Goal: Check status: Check status

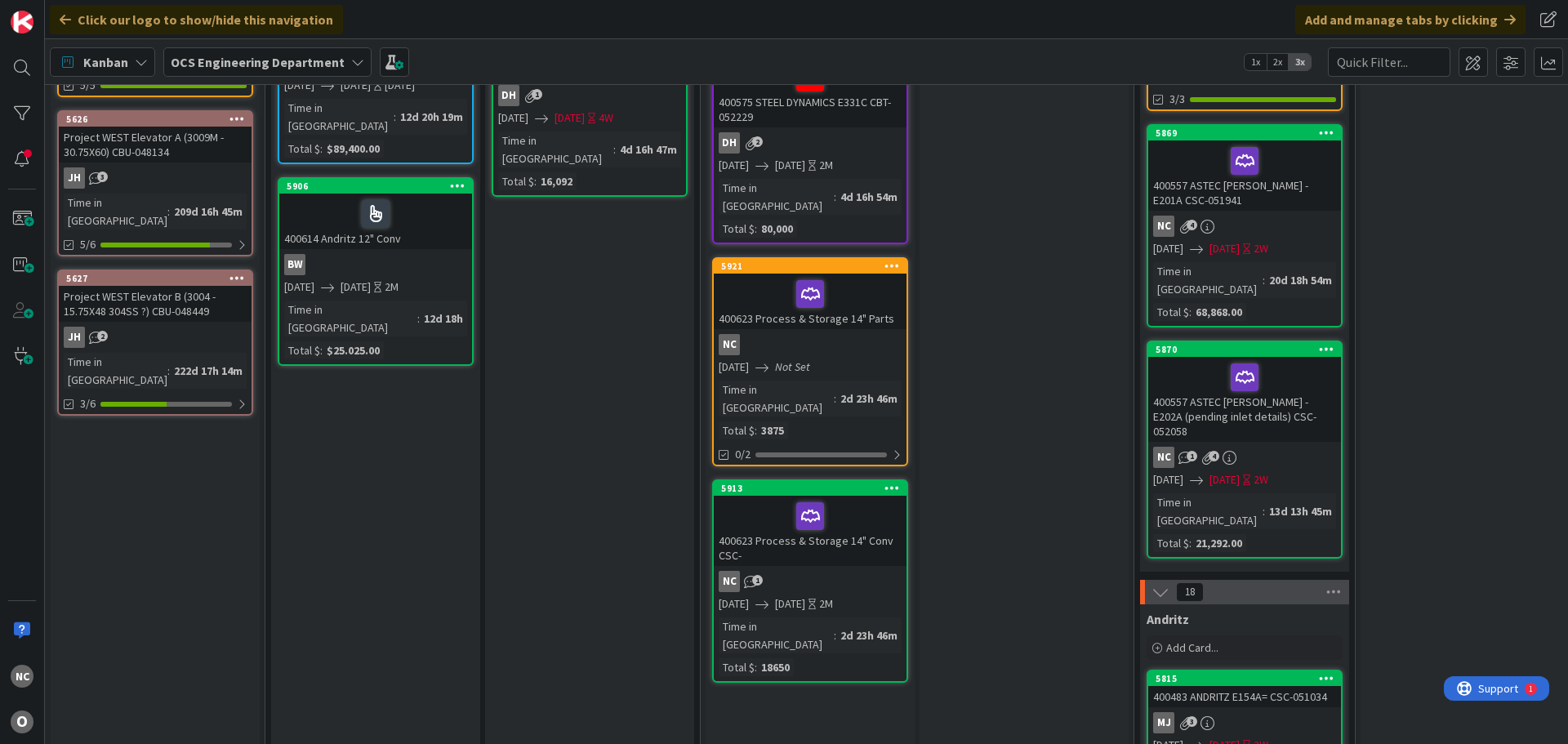
scroll to position [572, 0]
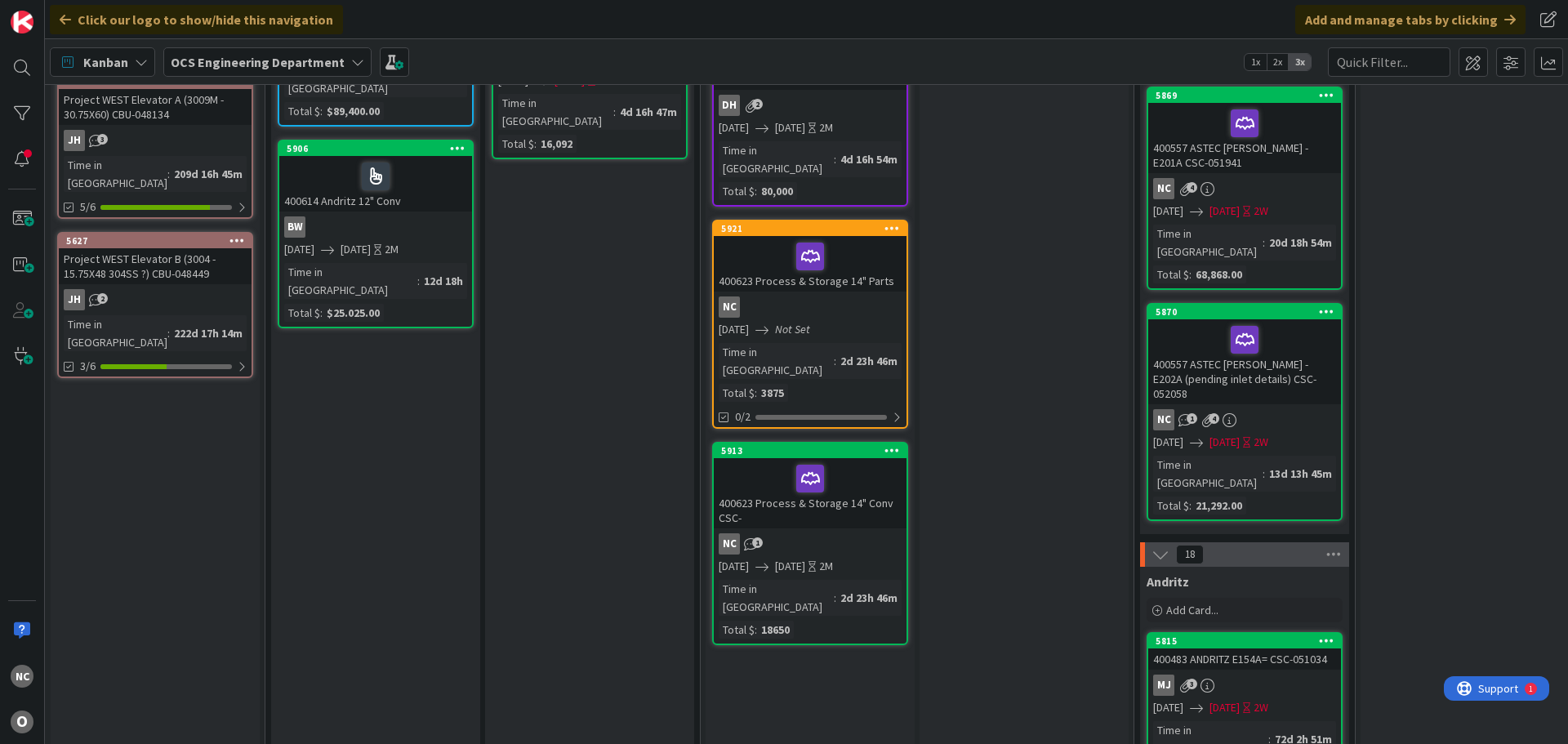
click at [861, 236] on div "400623 Process & Storage 14" Parts" at bounding box center [810, 263] width 192 height 55
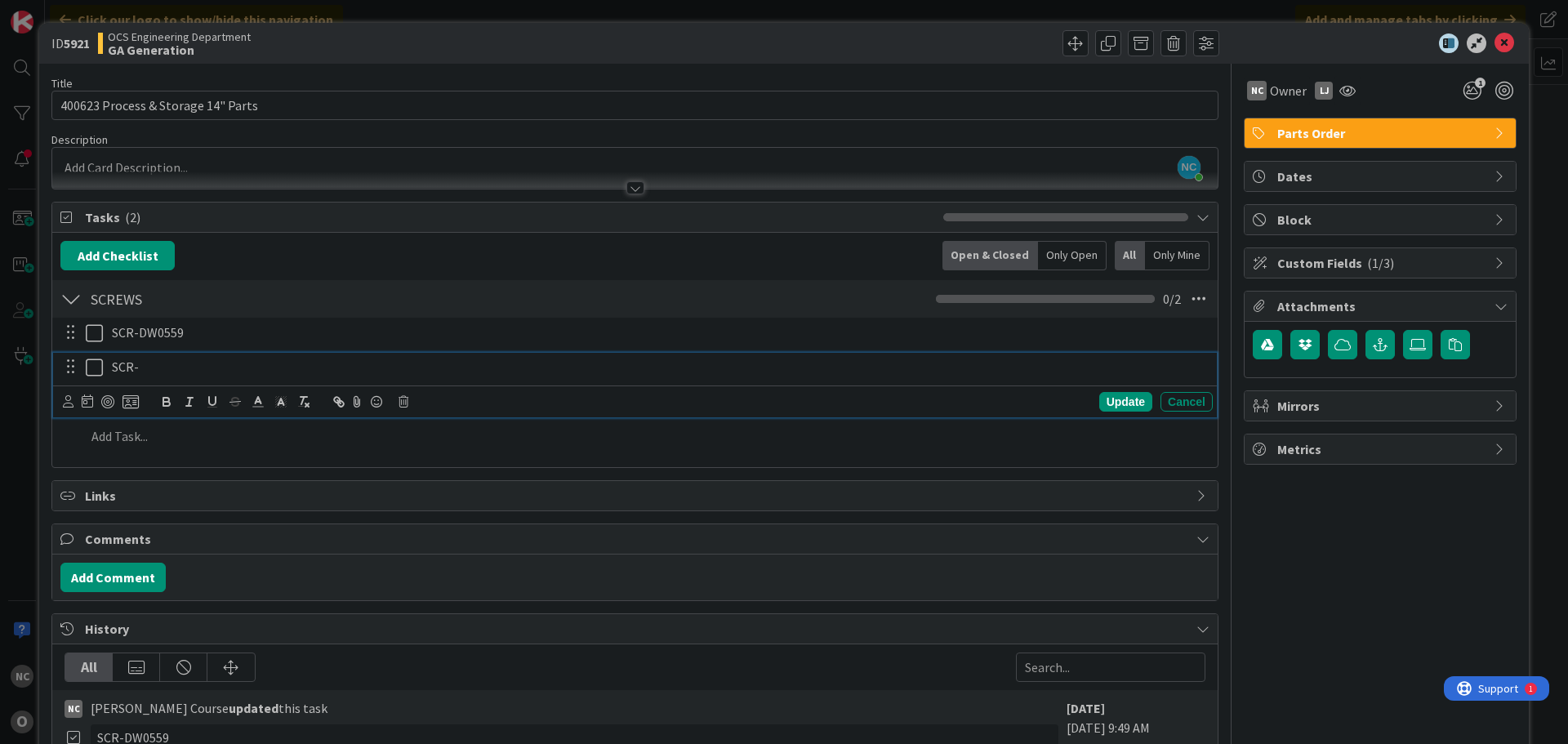
click at [202, 358] on p "SCR-" at bounding box center [660, 367] width 1095 height 18
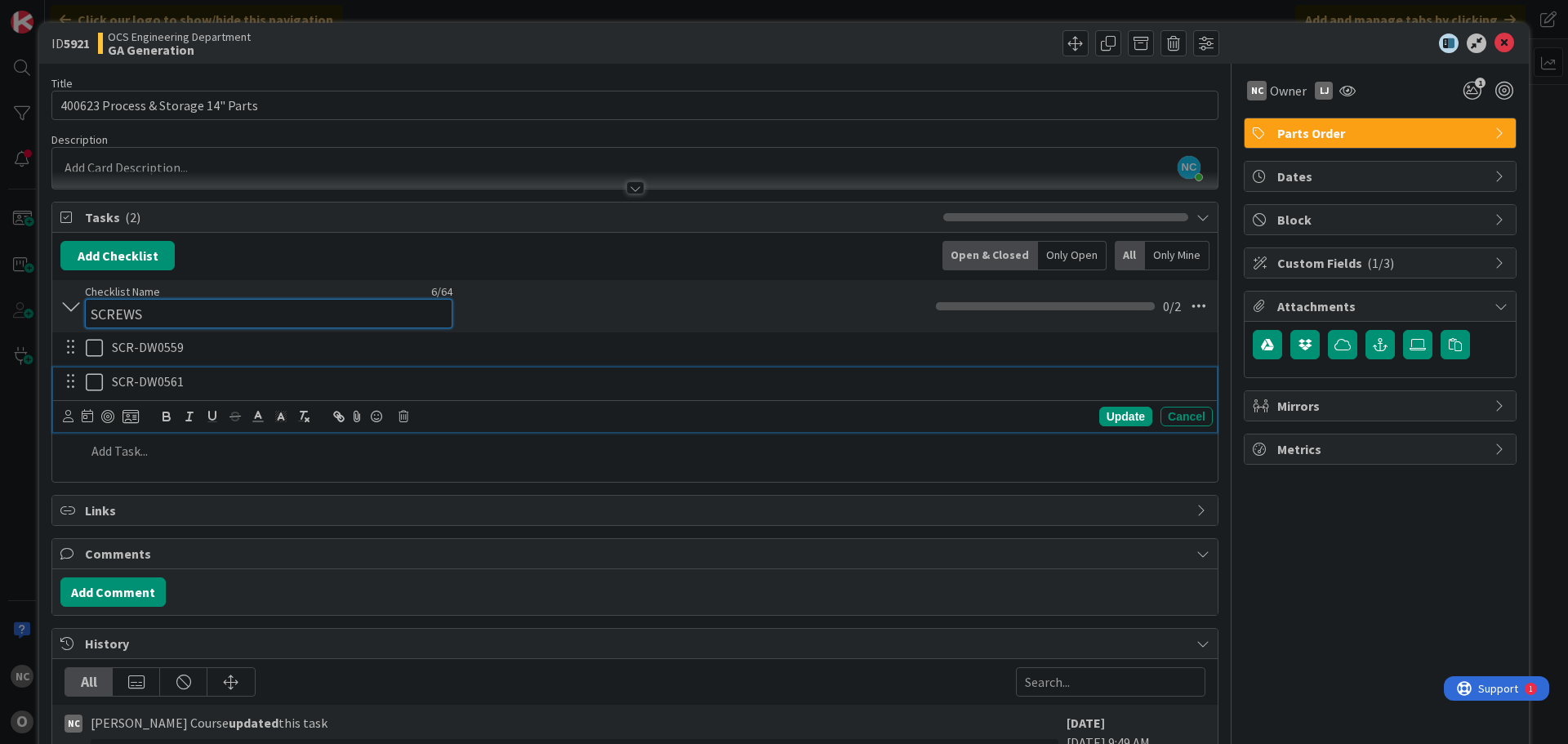
click at [298, 297] on div "Checklist Name 6 / 64 SCREWS" at bounding box center [269, 307] width 368 height 45
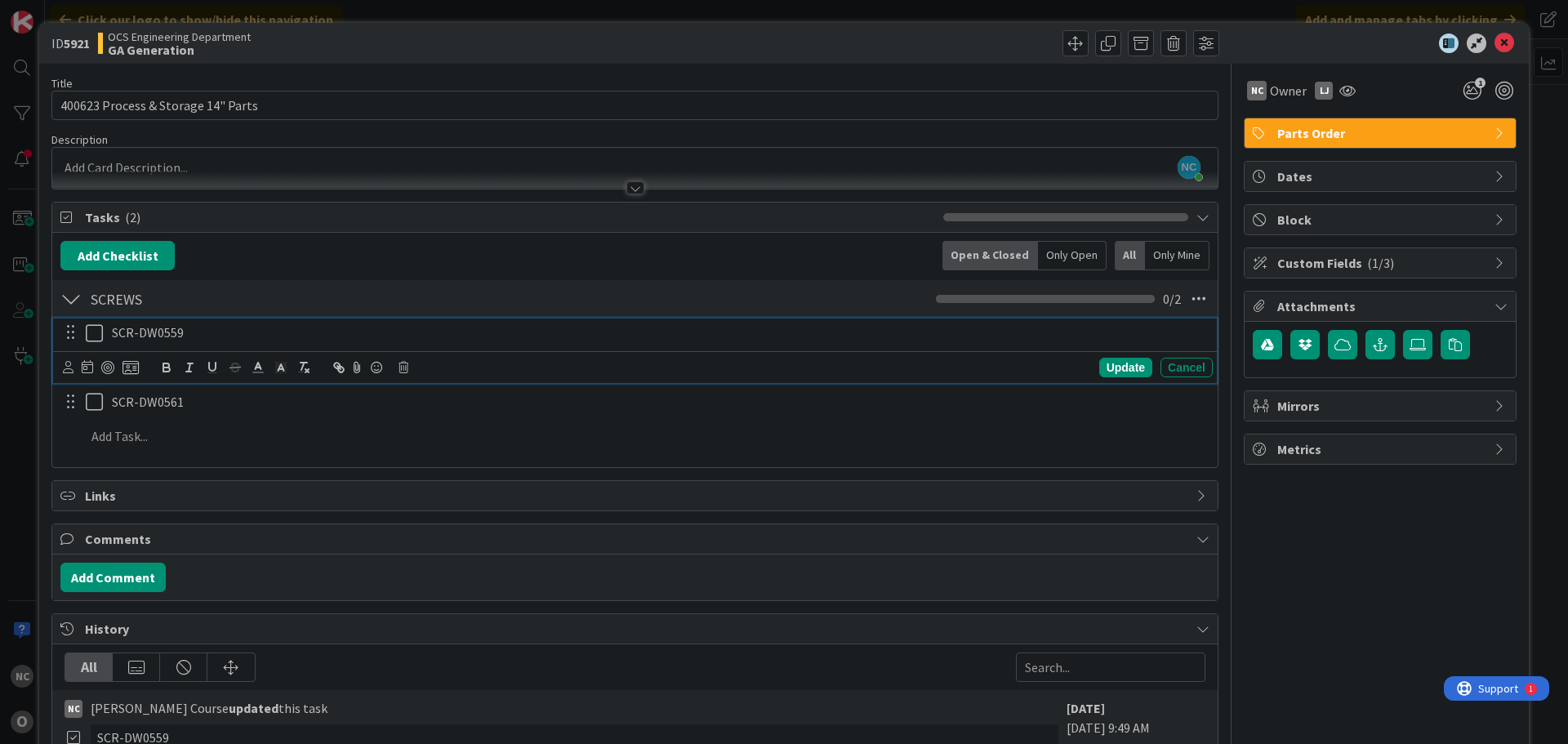
click at [298, 340] on p "SCR-DW0559" at bounding box center [660, 332] width 1095 height 18
click at [1125, 364] on div "Update" at bounding box center [1126, 368] width 53 height 19
click at [867, 346] on div "SCR-DW0559" at bounding box center [659, 333] width 1108 height 29
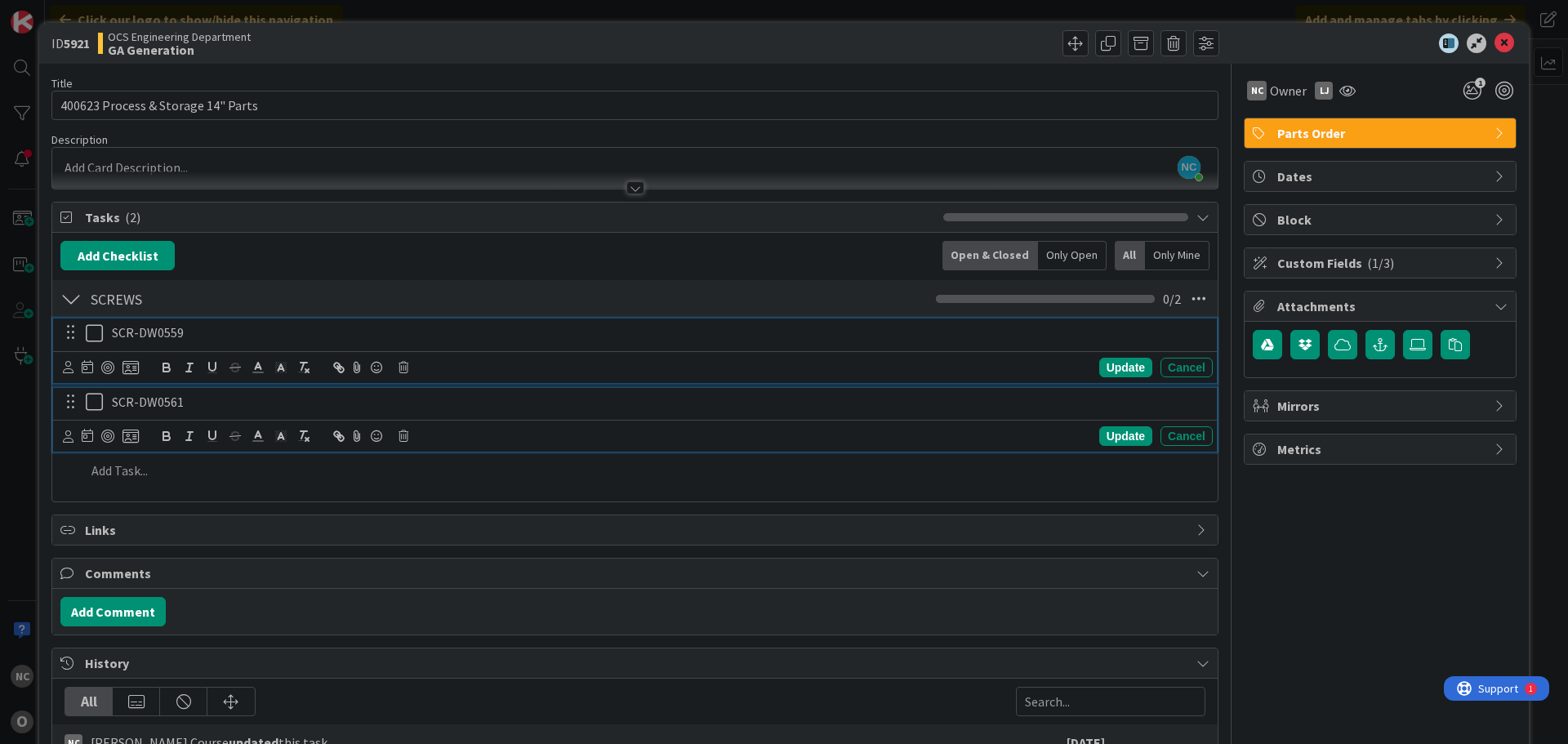
click at [856, 404] on p "SCR-DW0561" at bounding box center [660, 402] width 1095 height 18
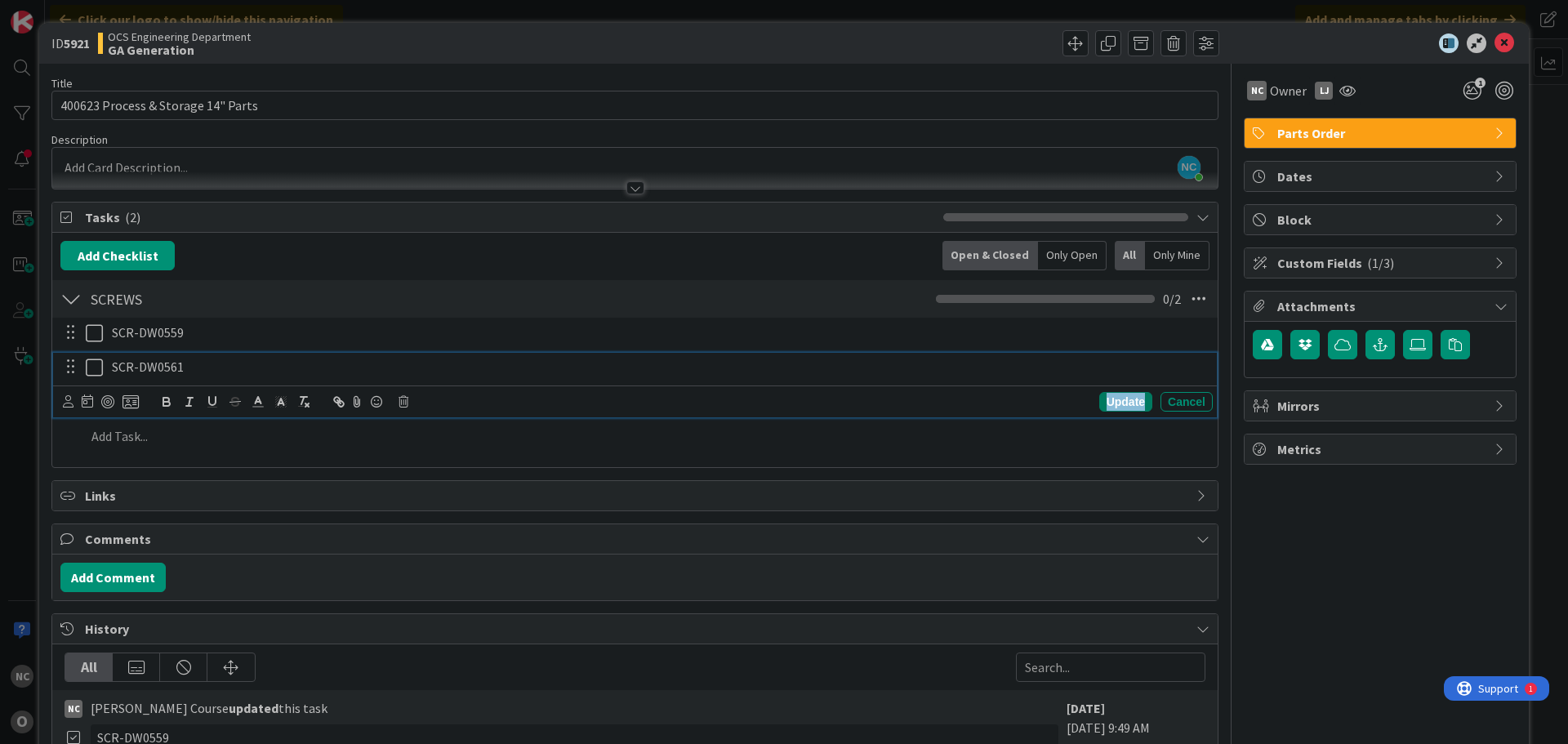
click at [1100, 402] on div "Update" at bounding box center [1126, 402] width 53 height 19
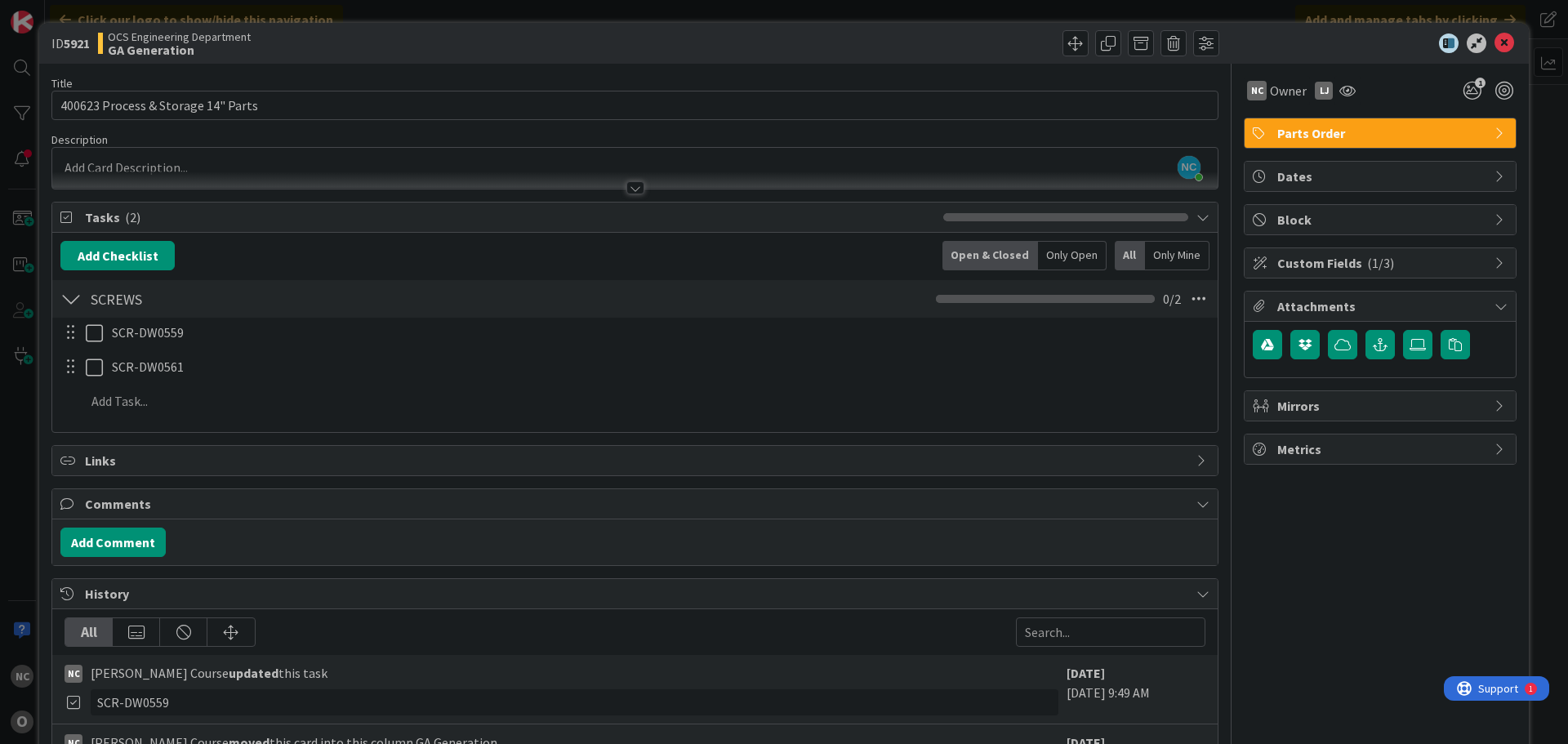
click at [783, 40] on div at bounding box center [930, 43] width 580 height 26
